Goal: Information Seeking & Learning: Learn about a topic

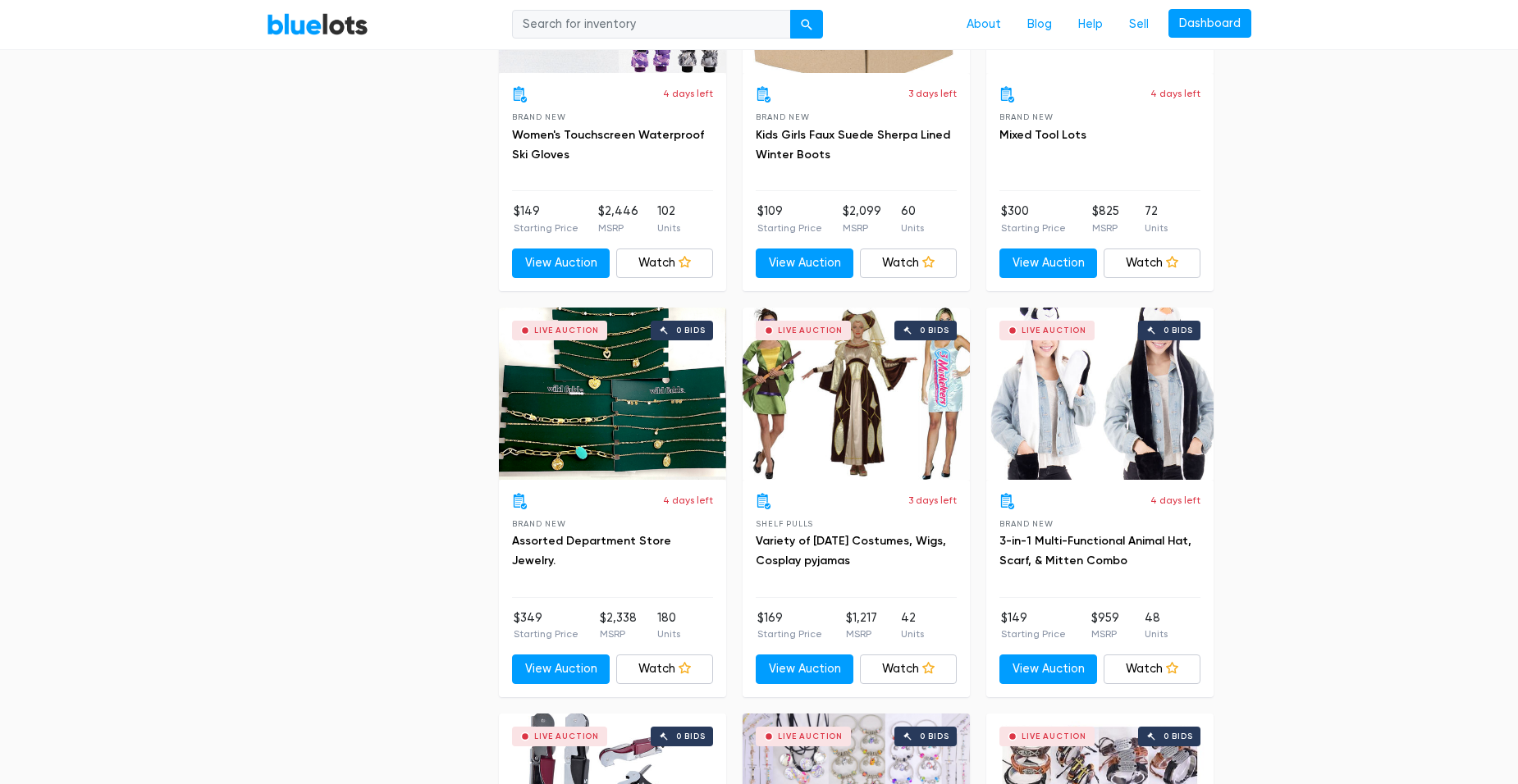
scroll to position [2706, 0]
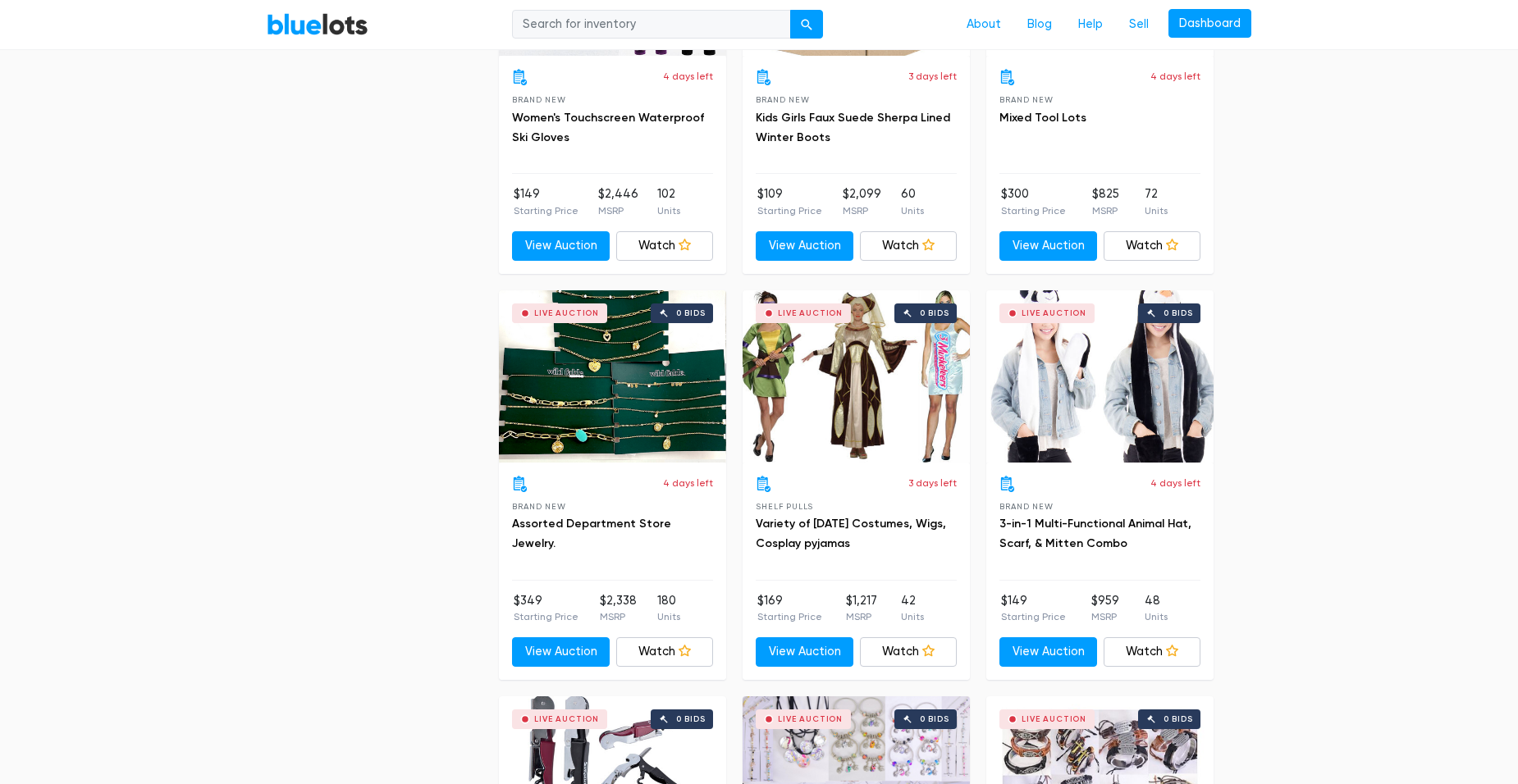
click at [885, 420] on div "Live Auction 0 bids" at bounding box center [855, 376] width 227 height 172
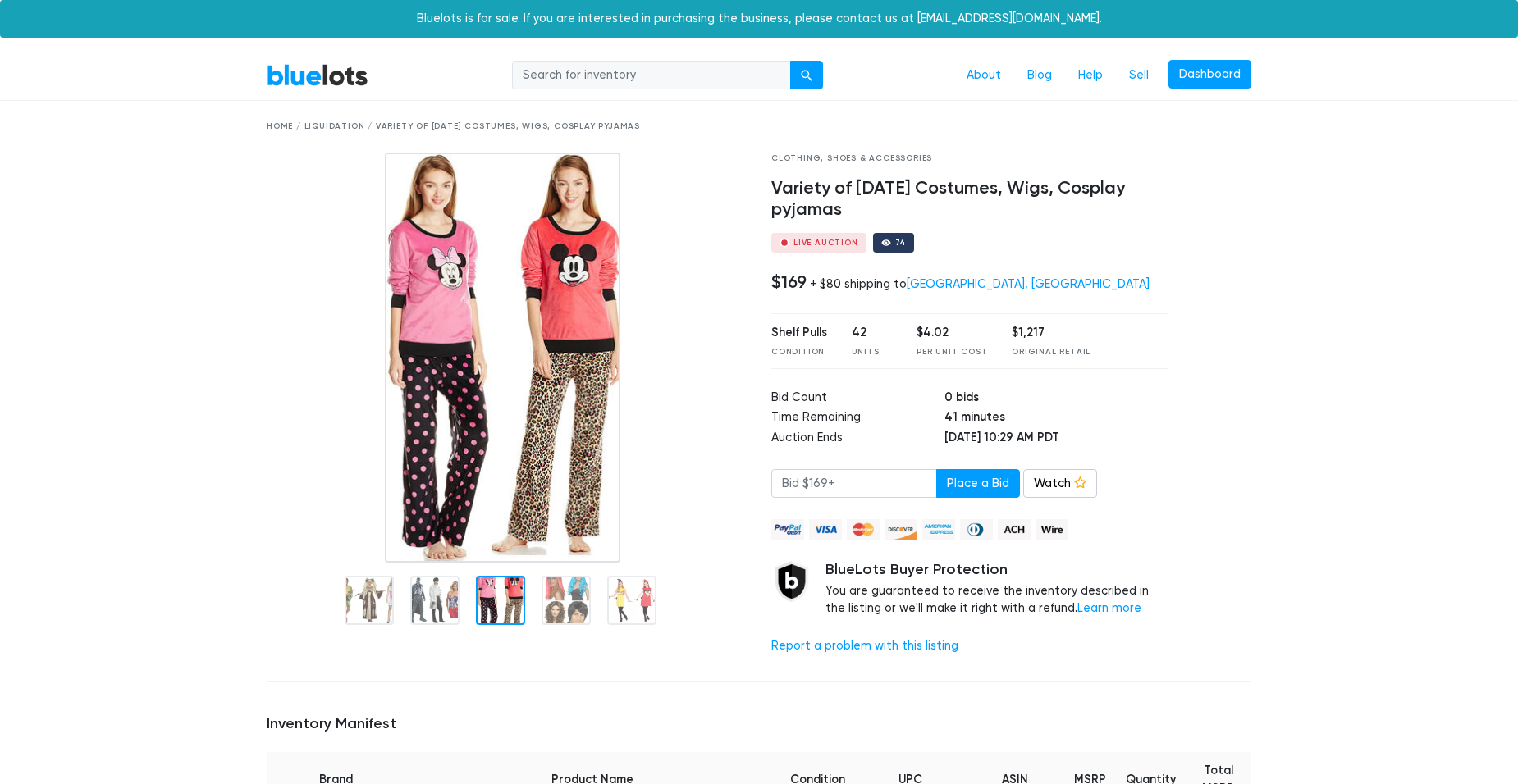
click at [493, 455] on img at bounding box center [503, 358] width 236 height 410
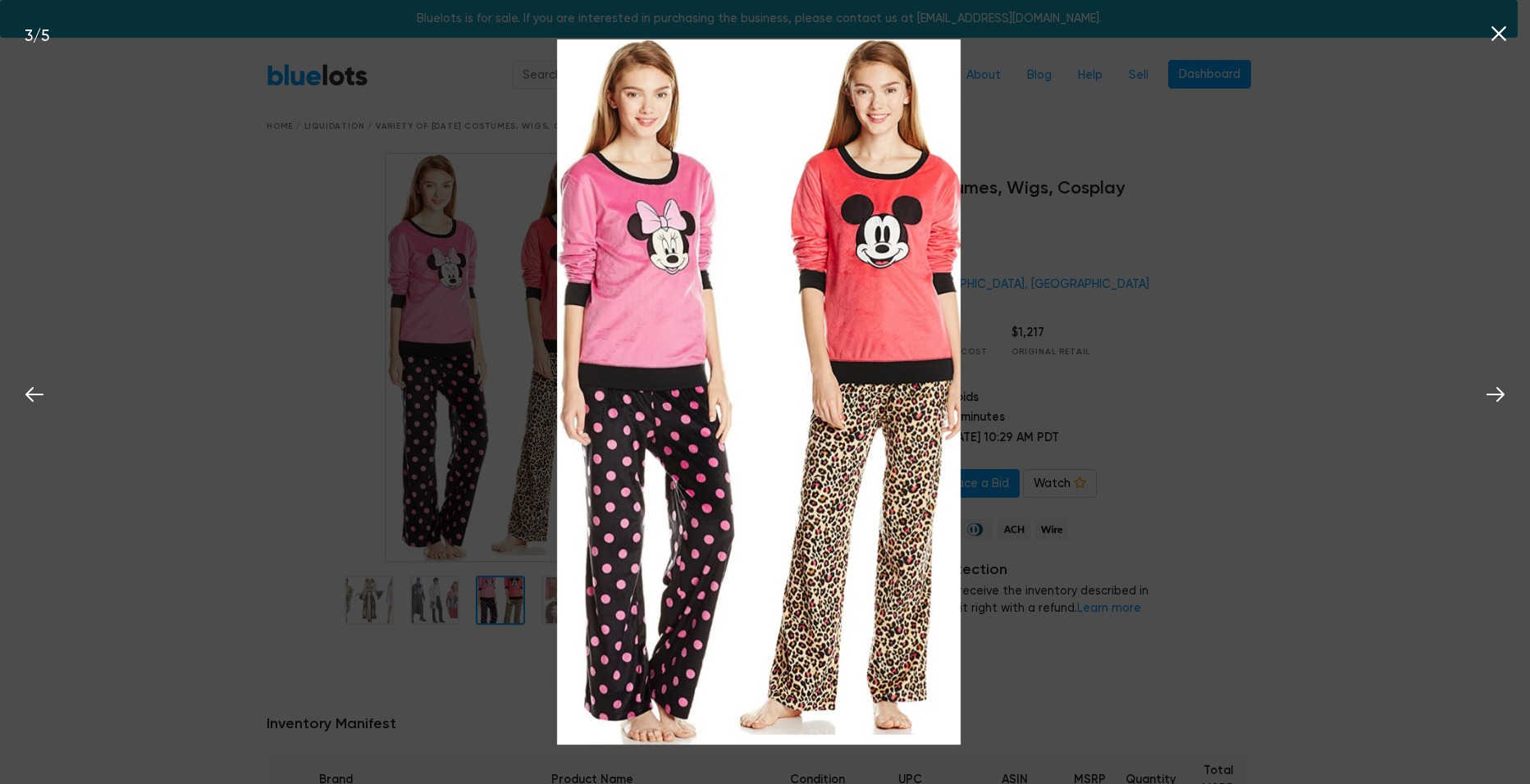
click at [245, 545] on div "3 / 5" at bounding box center [765, 392] width 1530 height 784
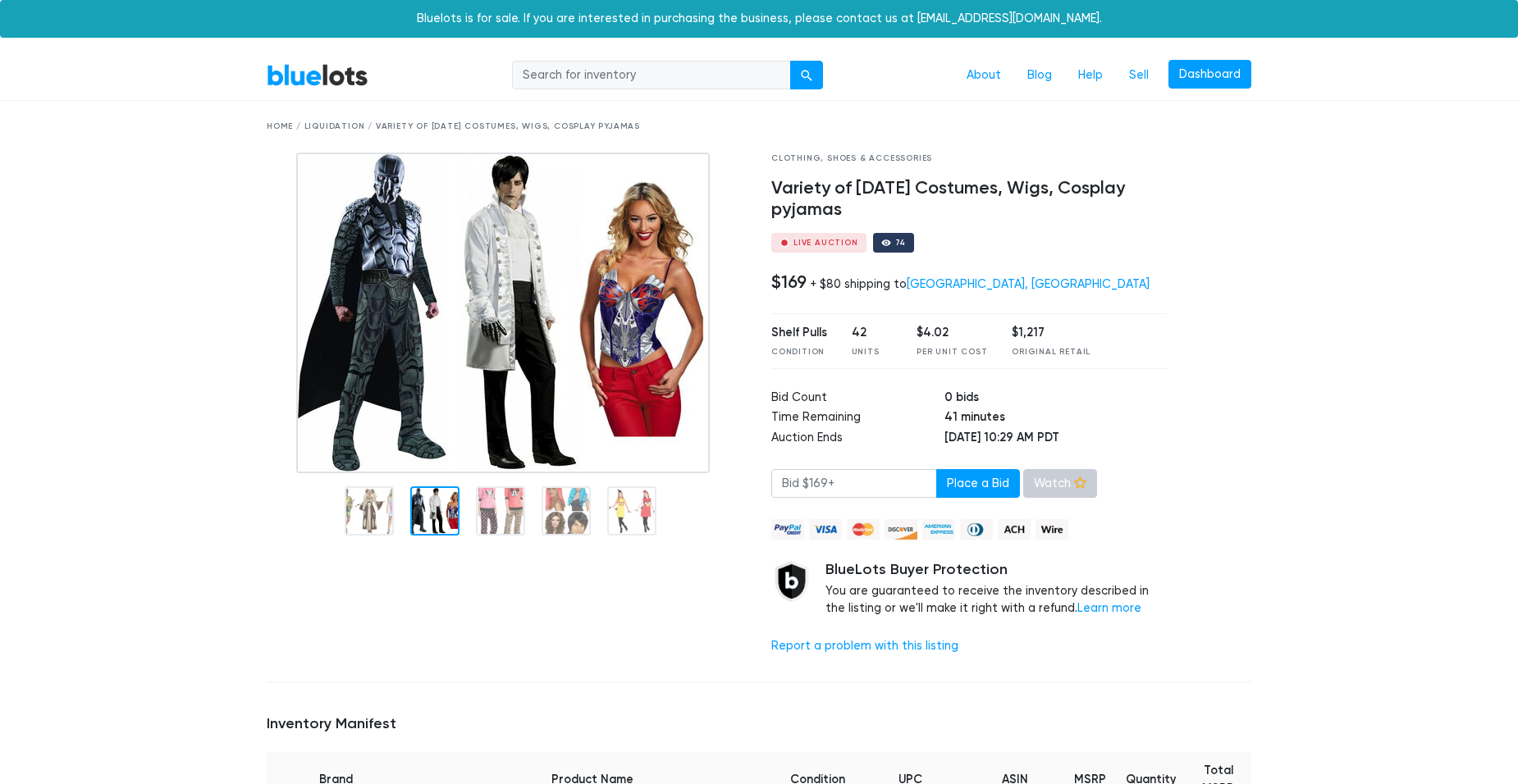
click at [1038, 488] on link "Watch" at bounding box center [1059, 484] width 74 height 30
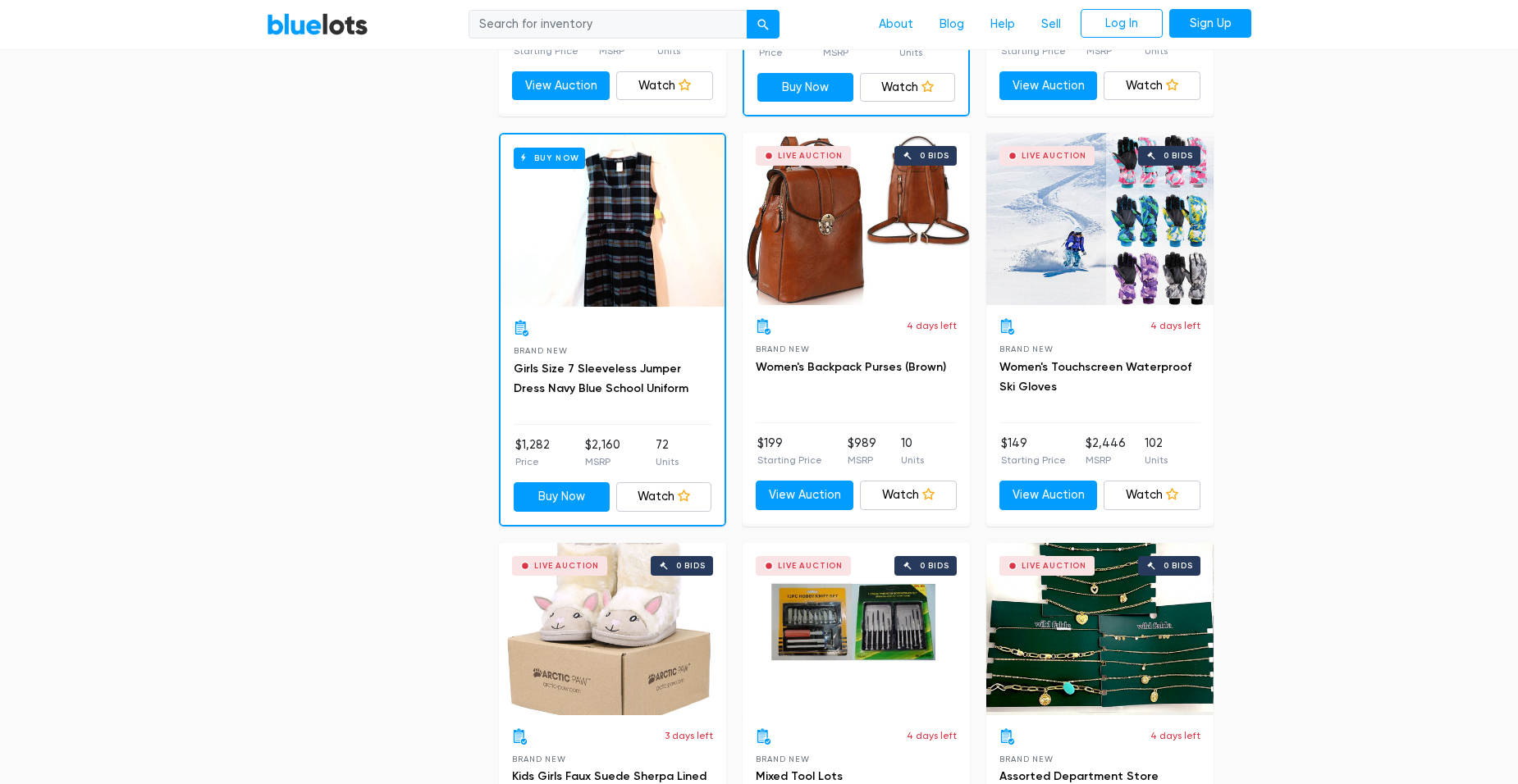
scroll to position [2460, 0]
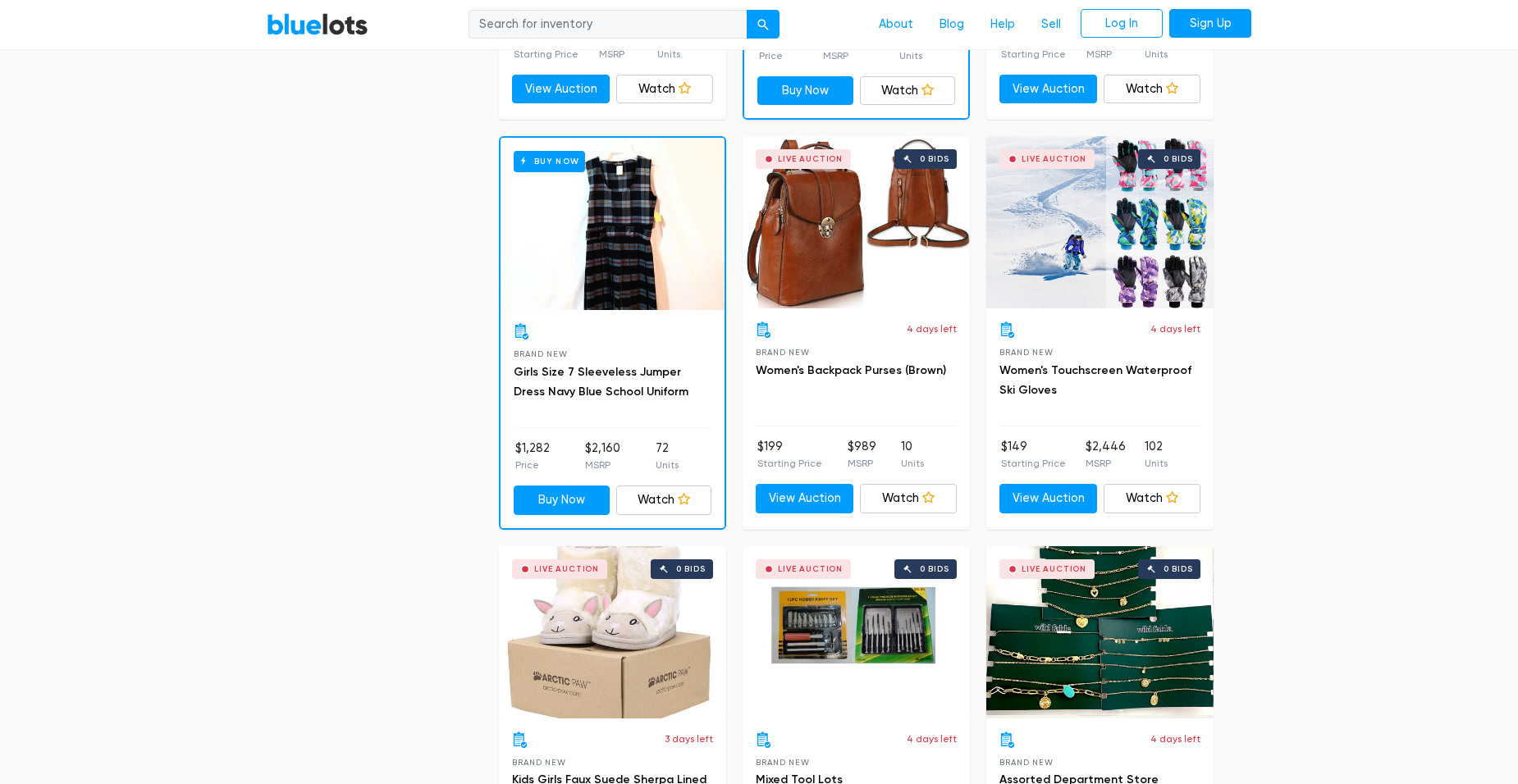
click at [1141, 257] on div "Live Auction 0 bids" at bounding box center [1099, 222] width 227 height 172
click at [1163, 501] on link "Watch" at bounding box center [1152, 499] width 98 height 30
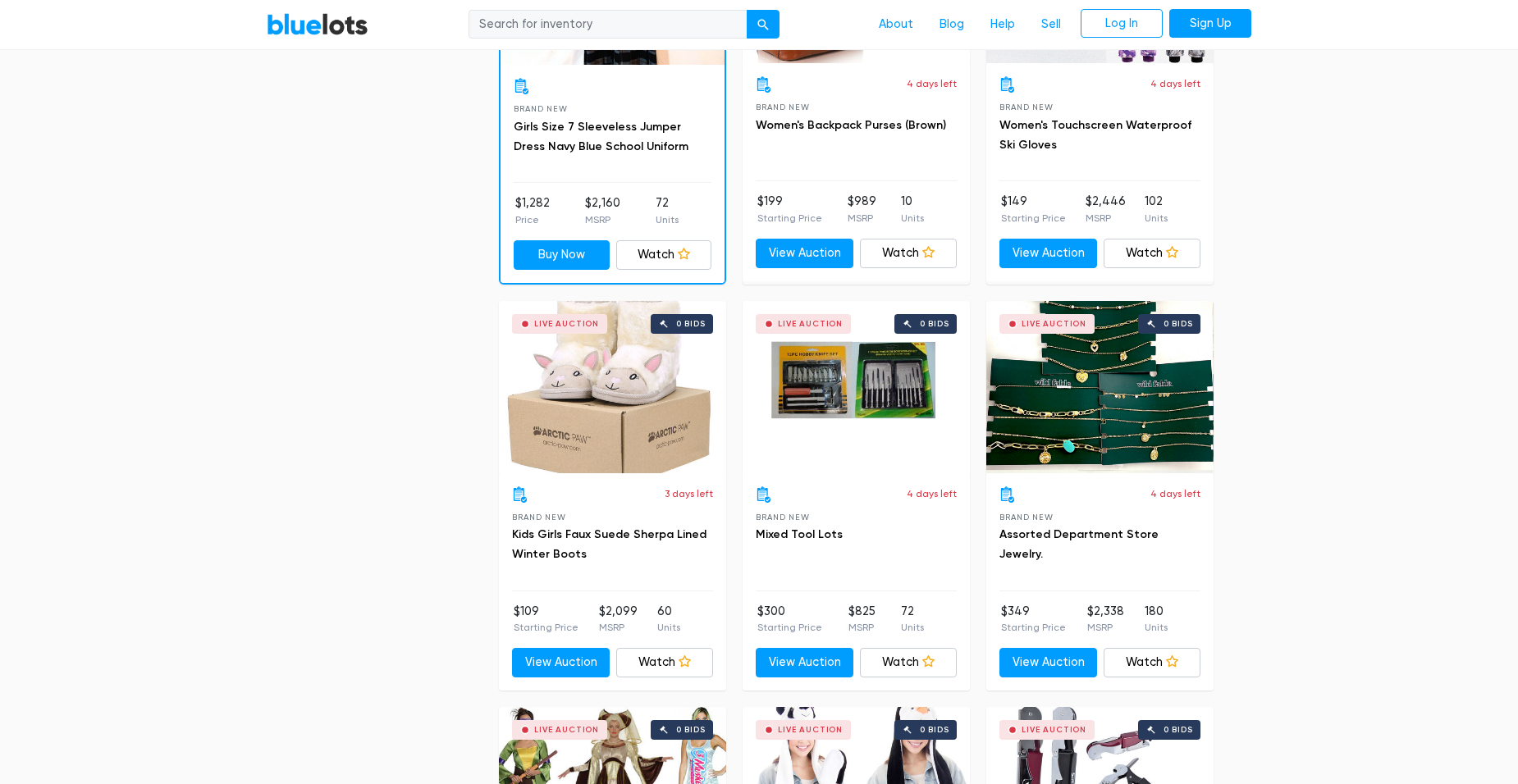
scroll to position [2706, 0]
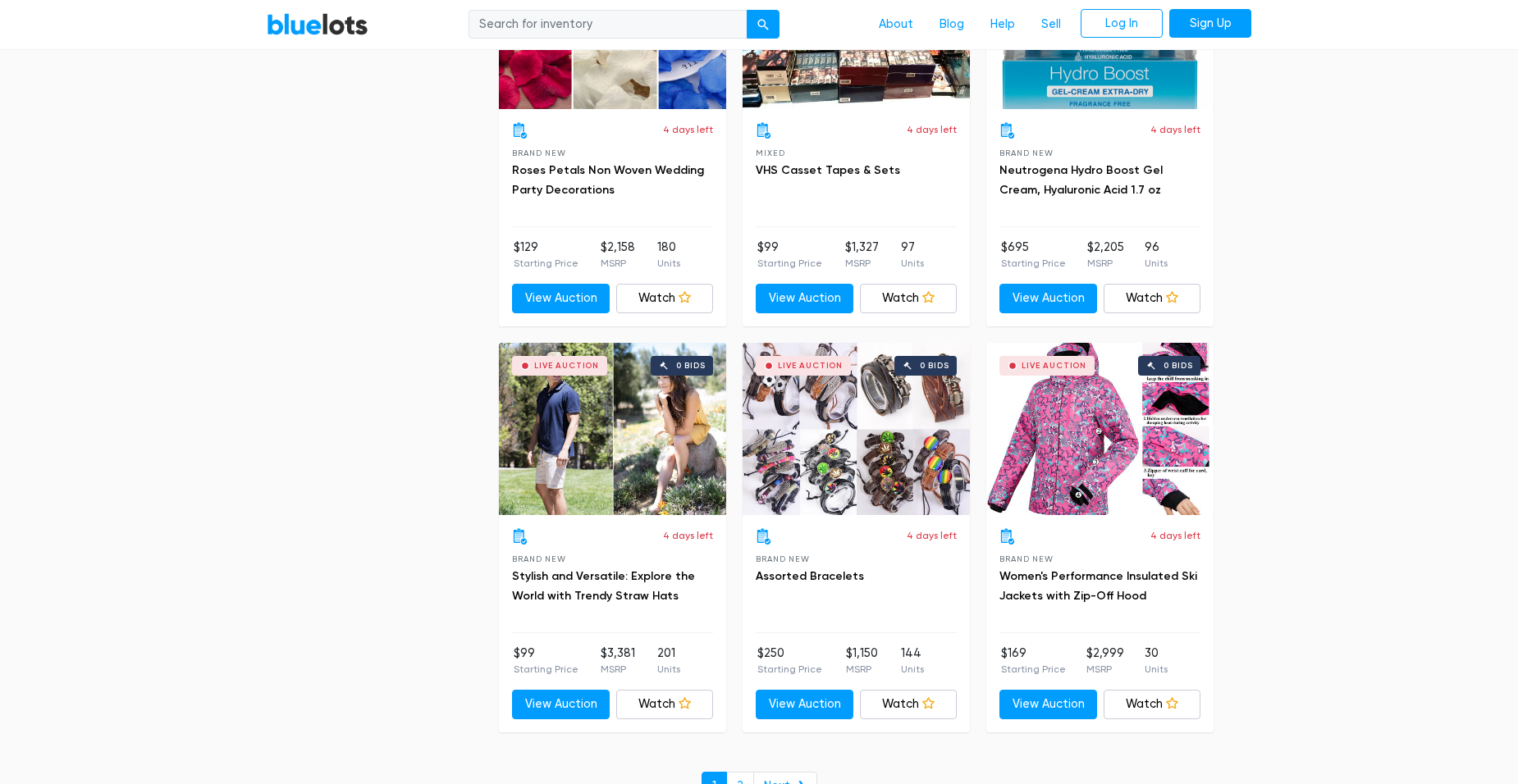
scroll to position [7060, 0]
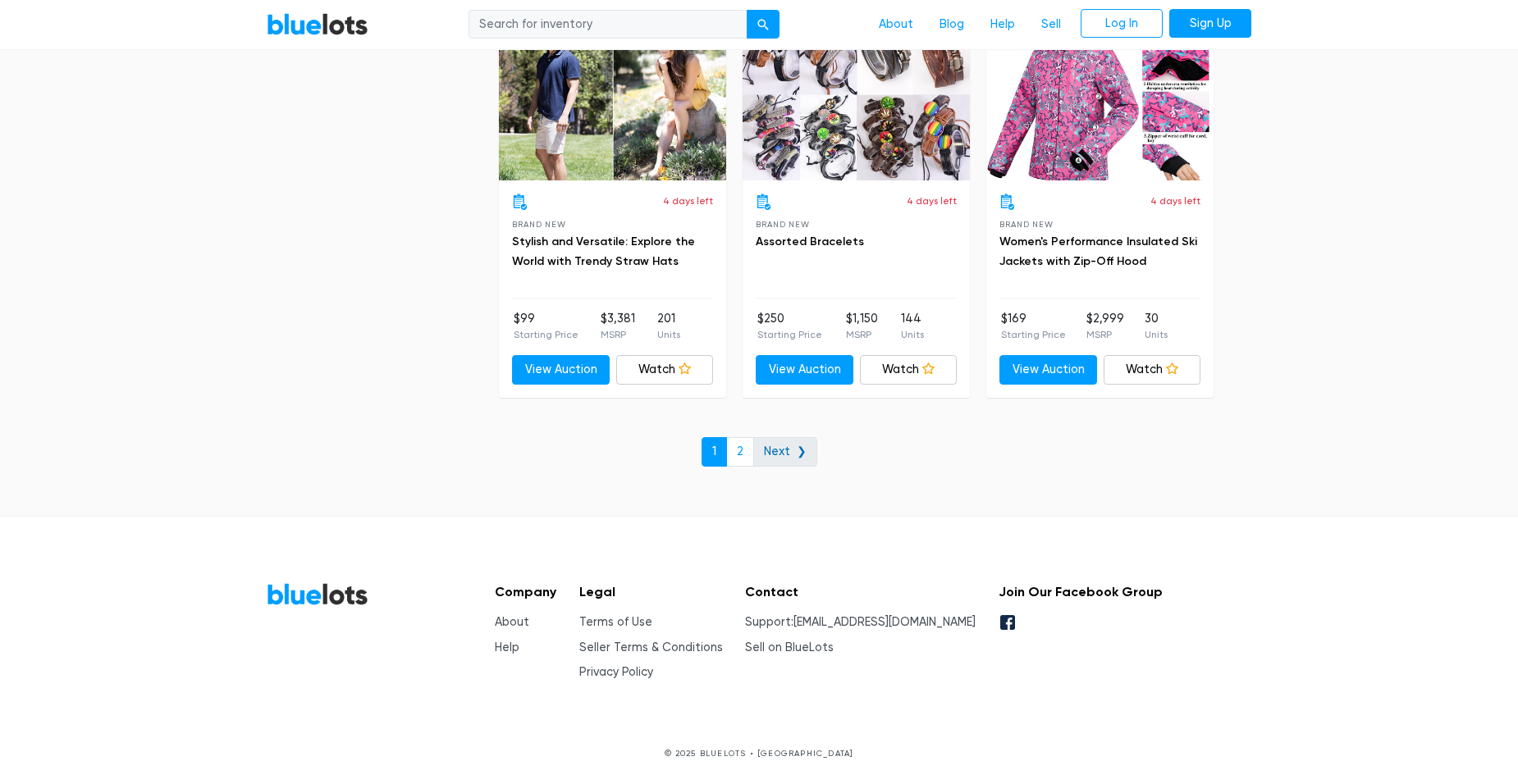
click at [788, 437] on link "Next ❯" at bounding box center [784, 452] width 64 height 30
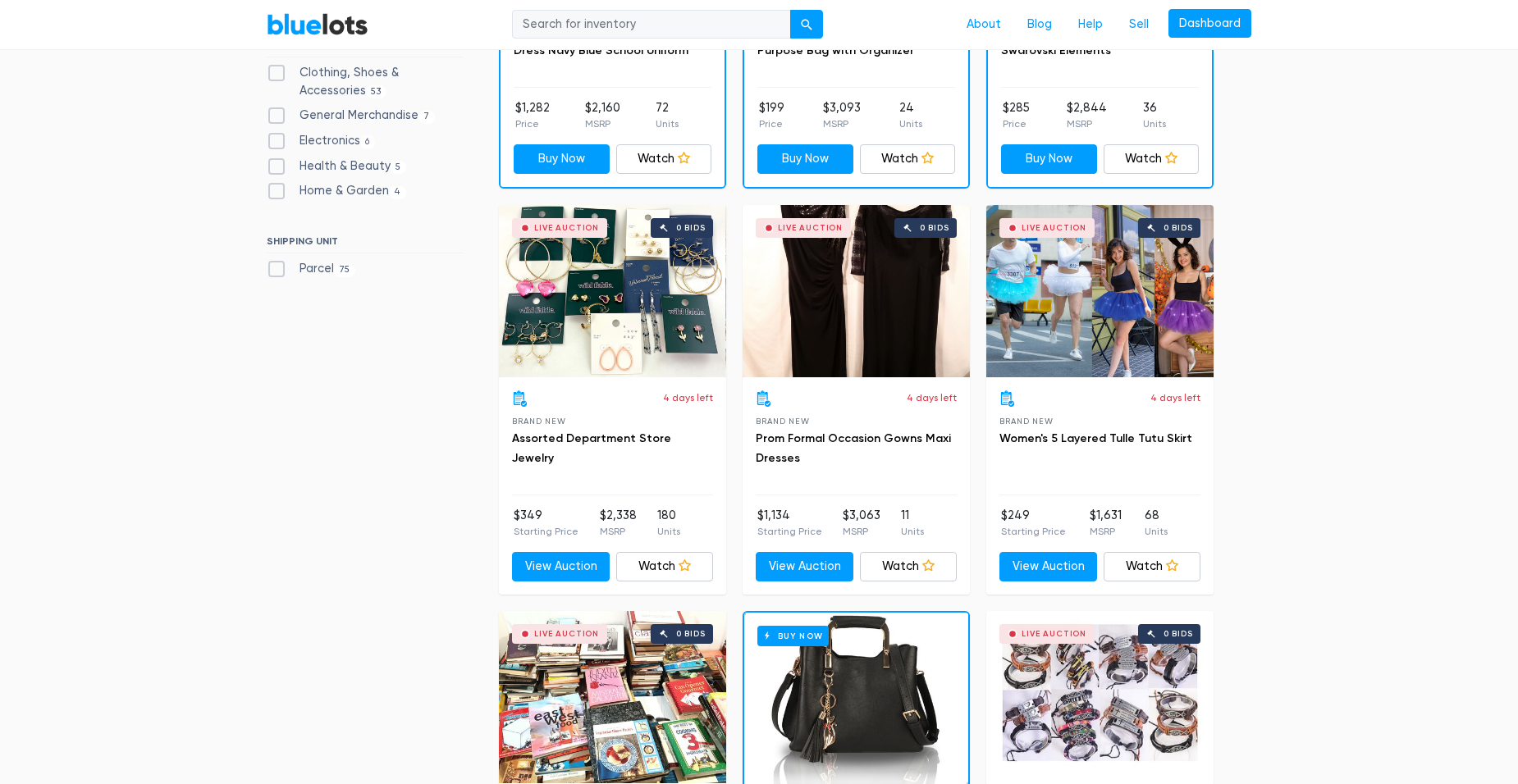
scroll to position [410, 0]
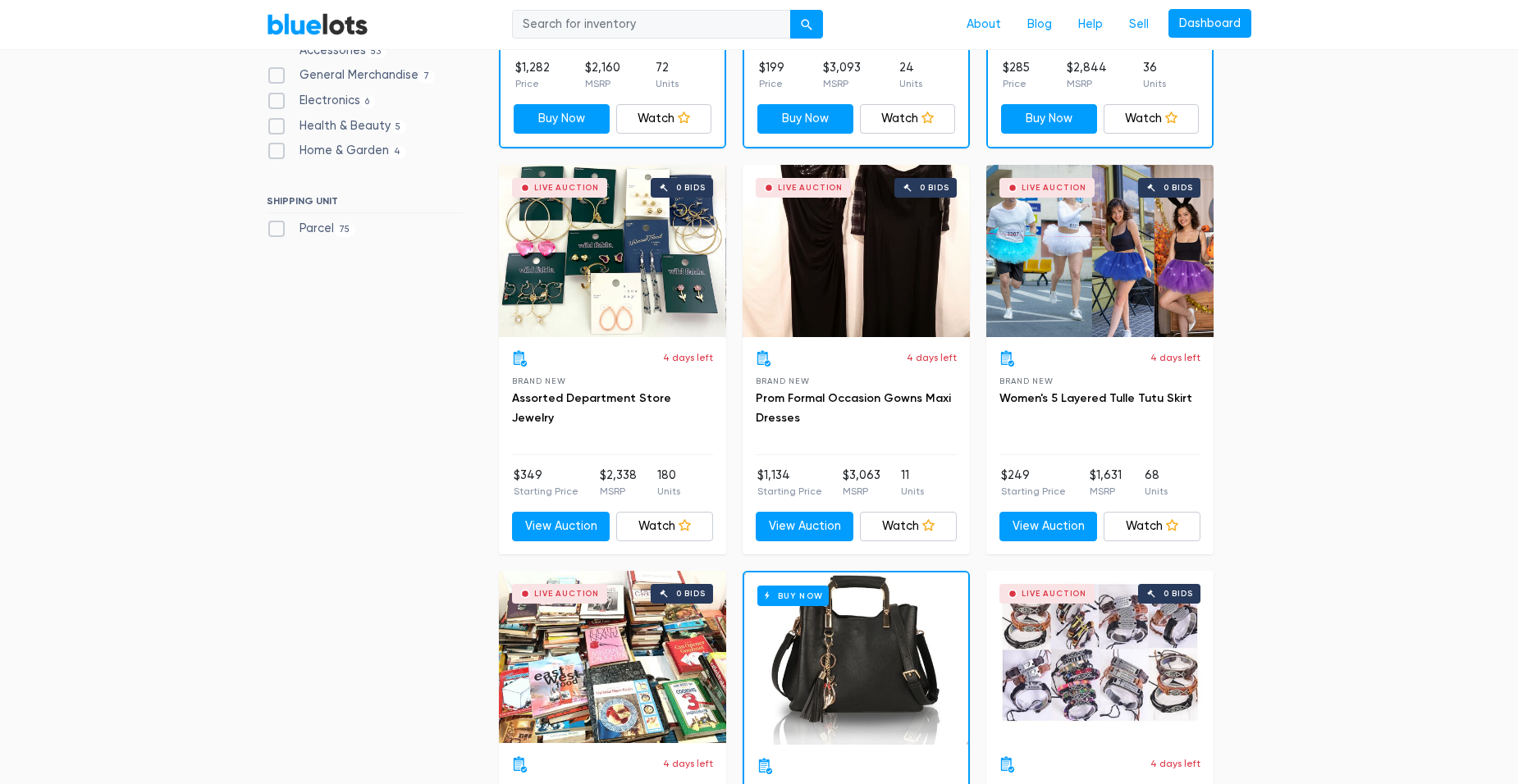
click at [1064, 290] on div "Live Auction 0 bids" at bounding box center [1099, 251] width 227 height 172
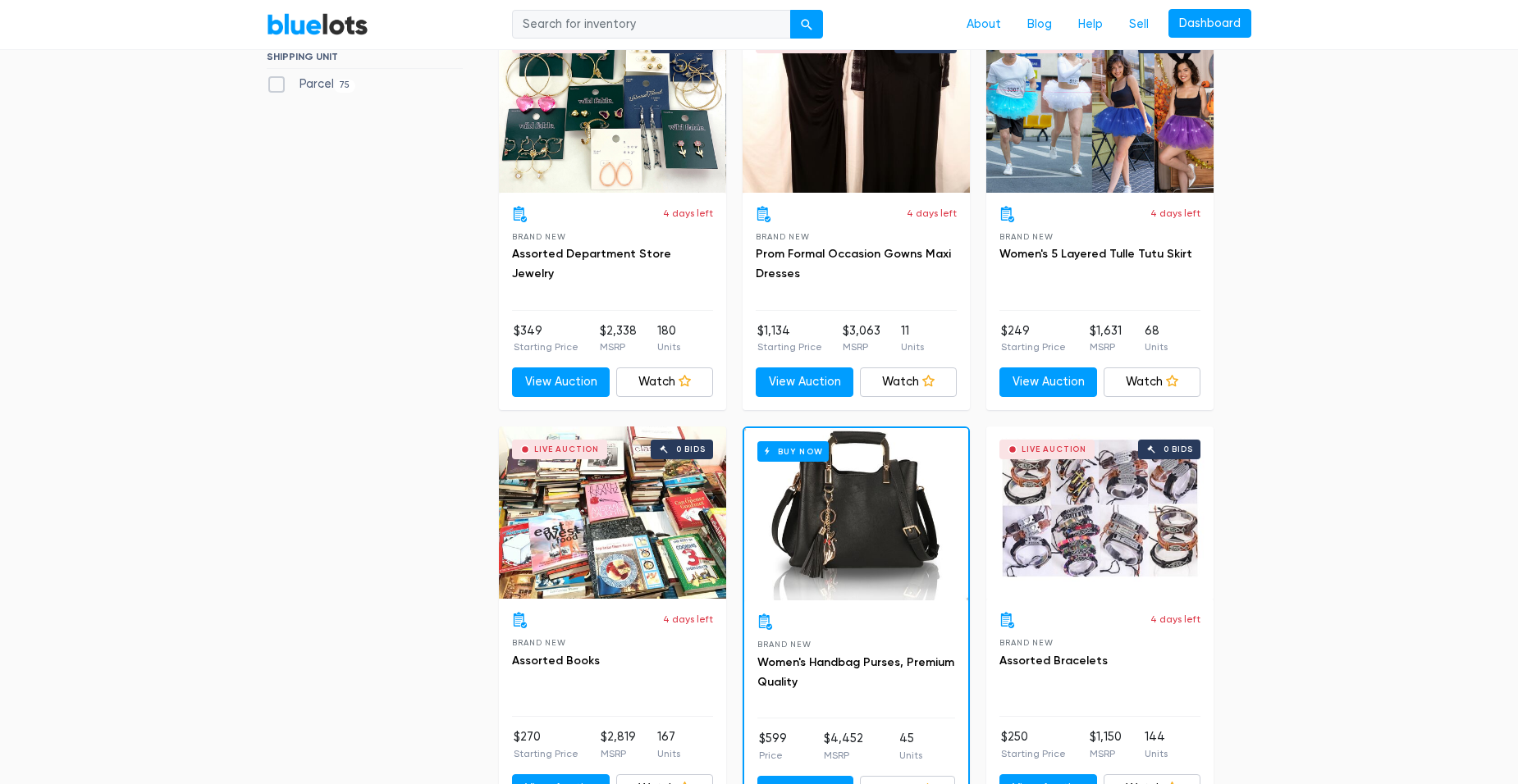
scroll to position [820, 0]
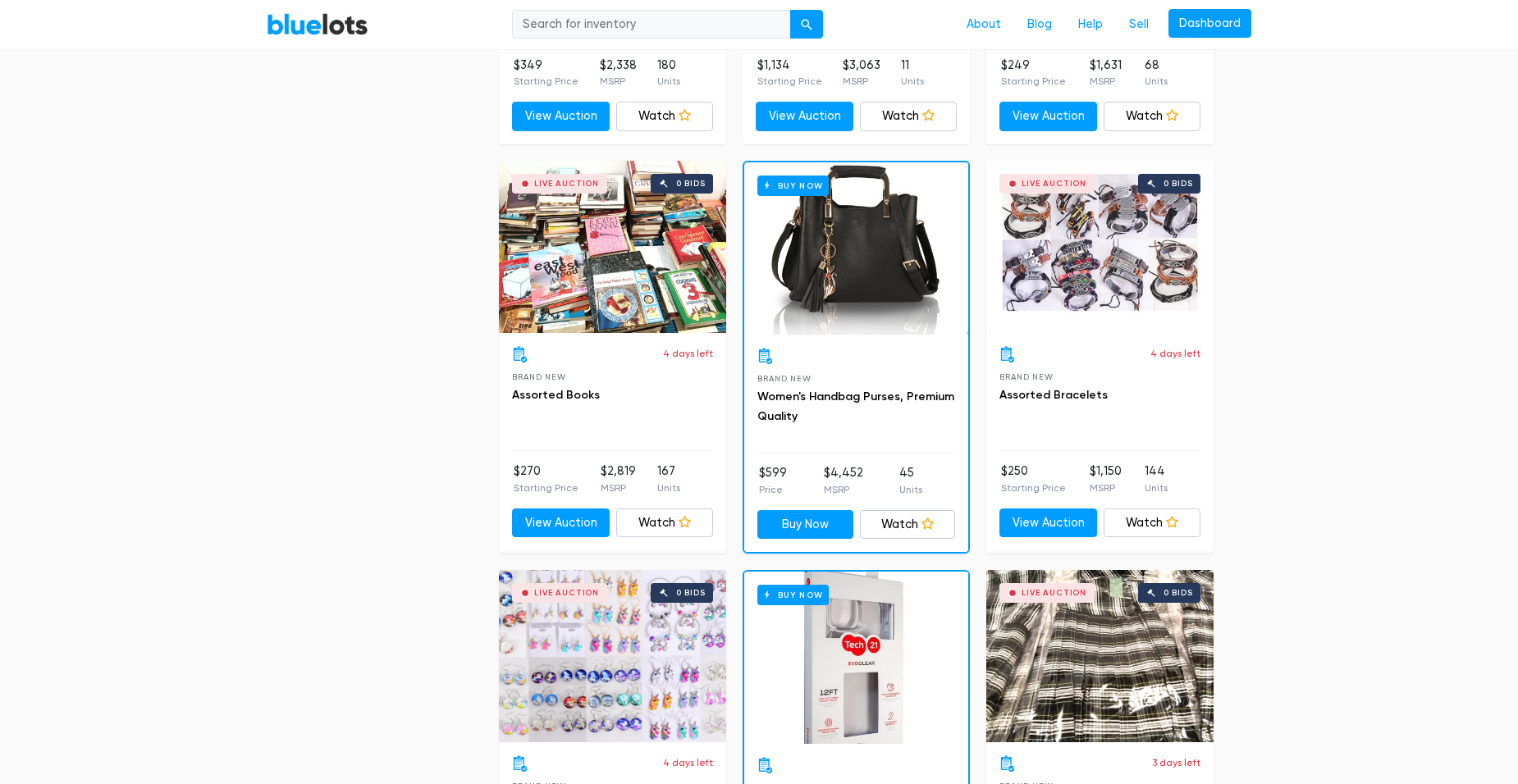
click at [869, 281] on div "Buy Now" at bounding box center [855, 249] width 224 height 172
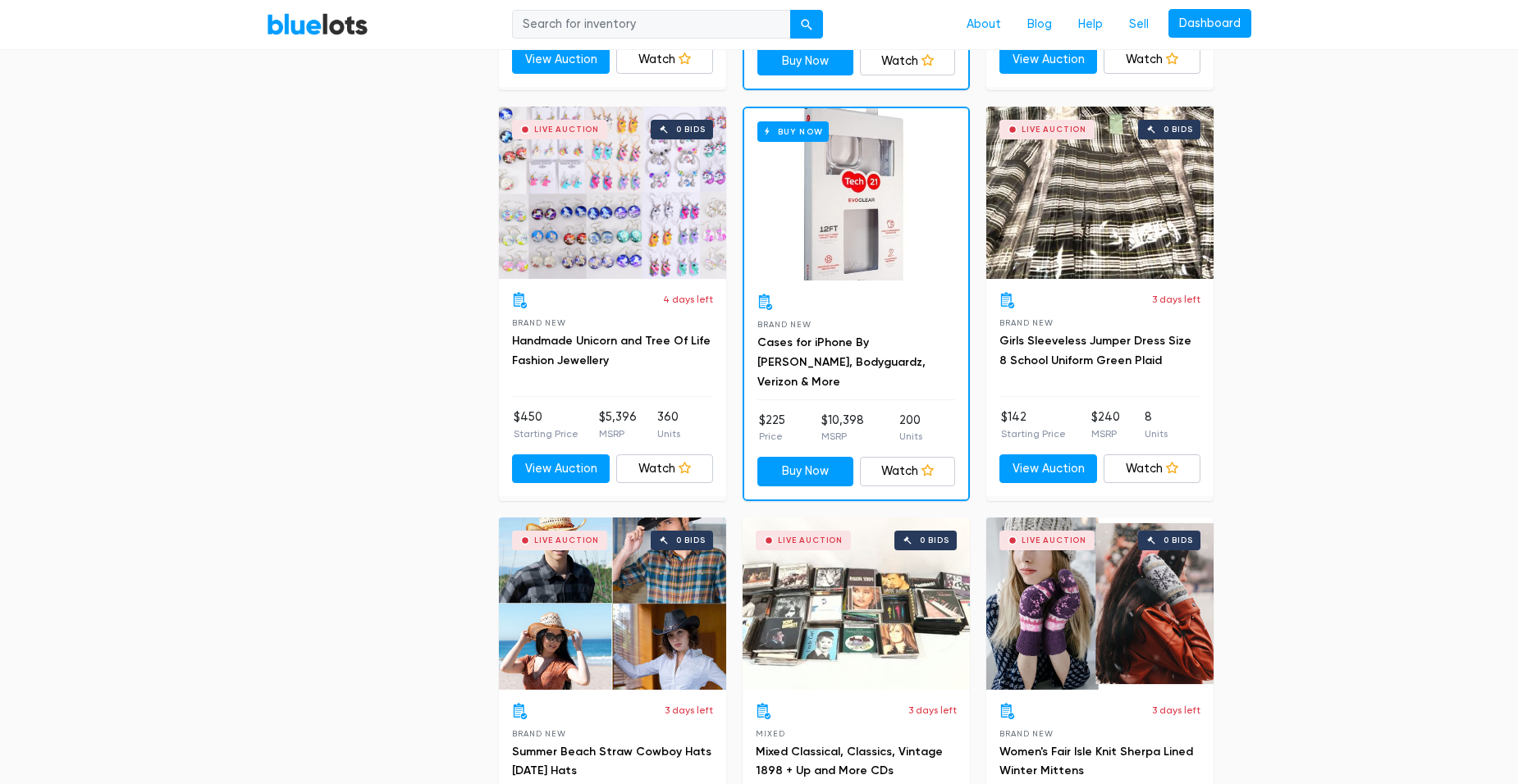
scroll to position [1395, 0]
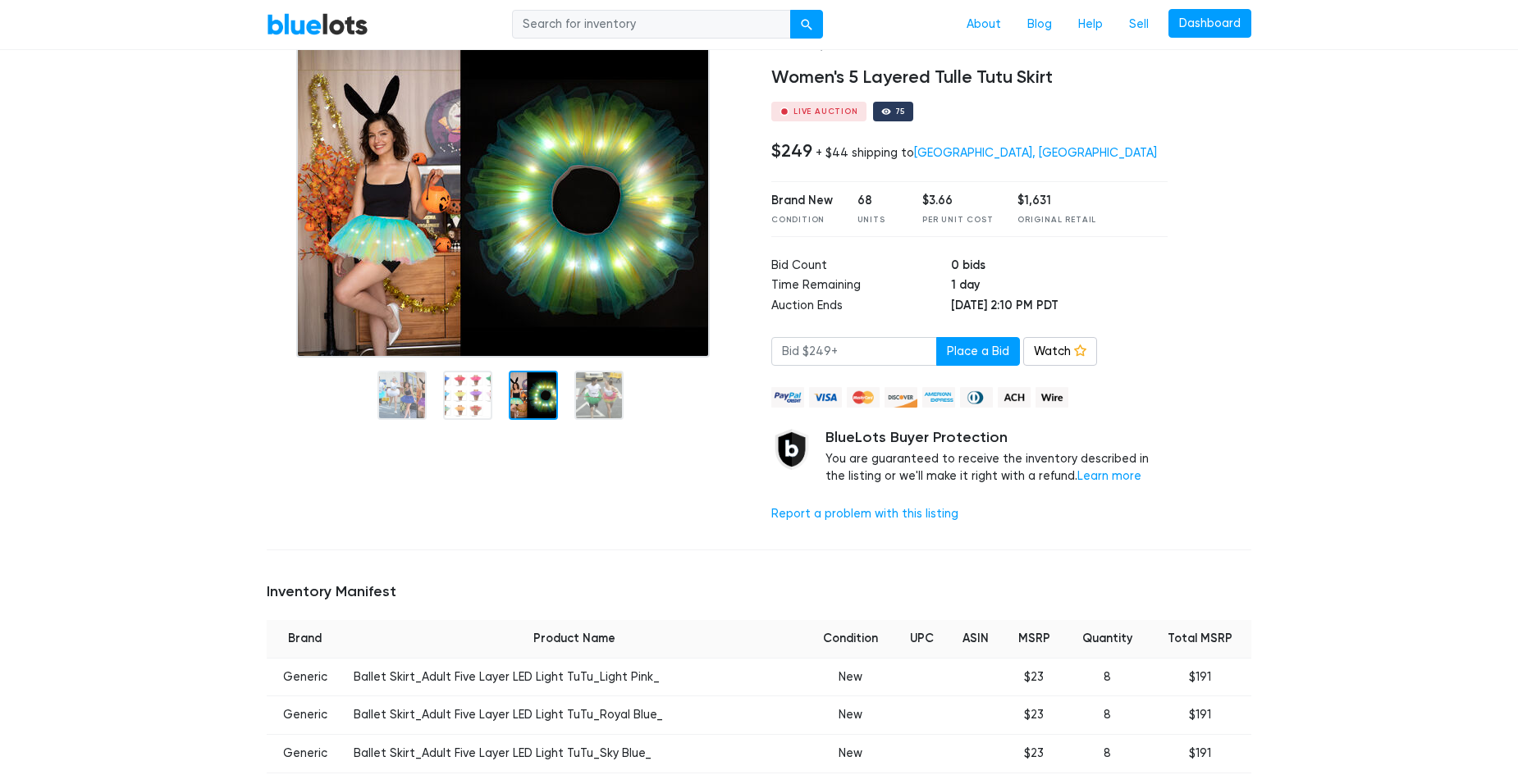
scroll to position [82, 0]
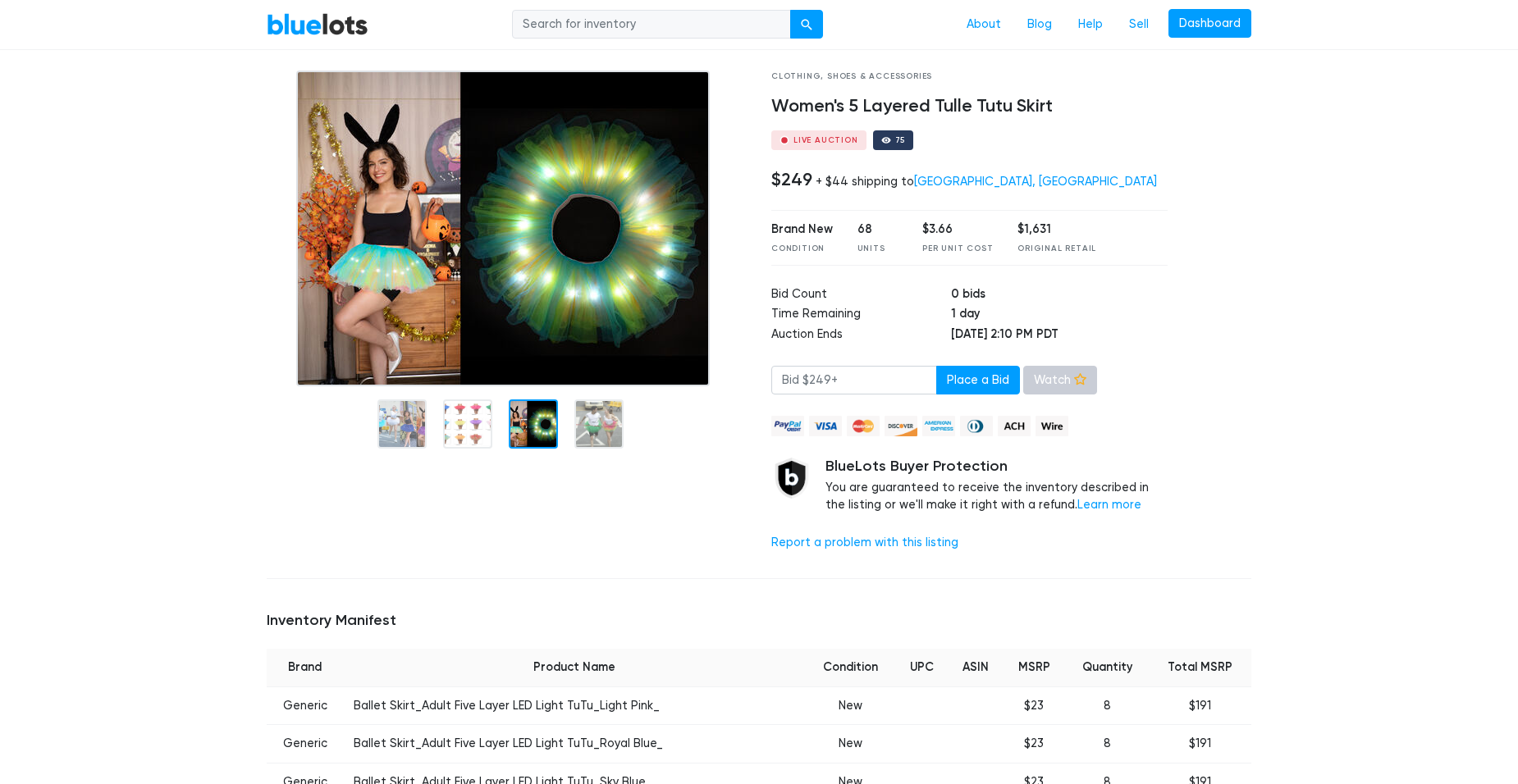
click at [1040, 382] on link "Watch" at bounding box center [1059, 381] width 74 height 30
